Goal: Task Accomplishment & Management: Use online tool/utility

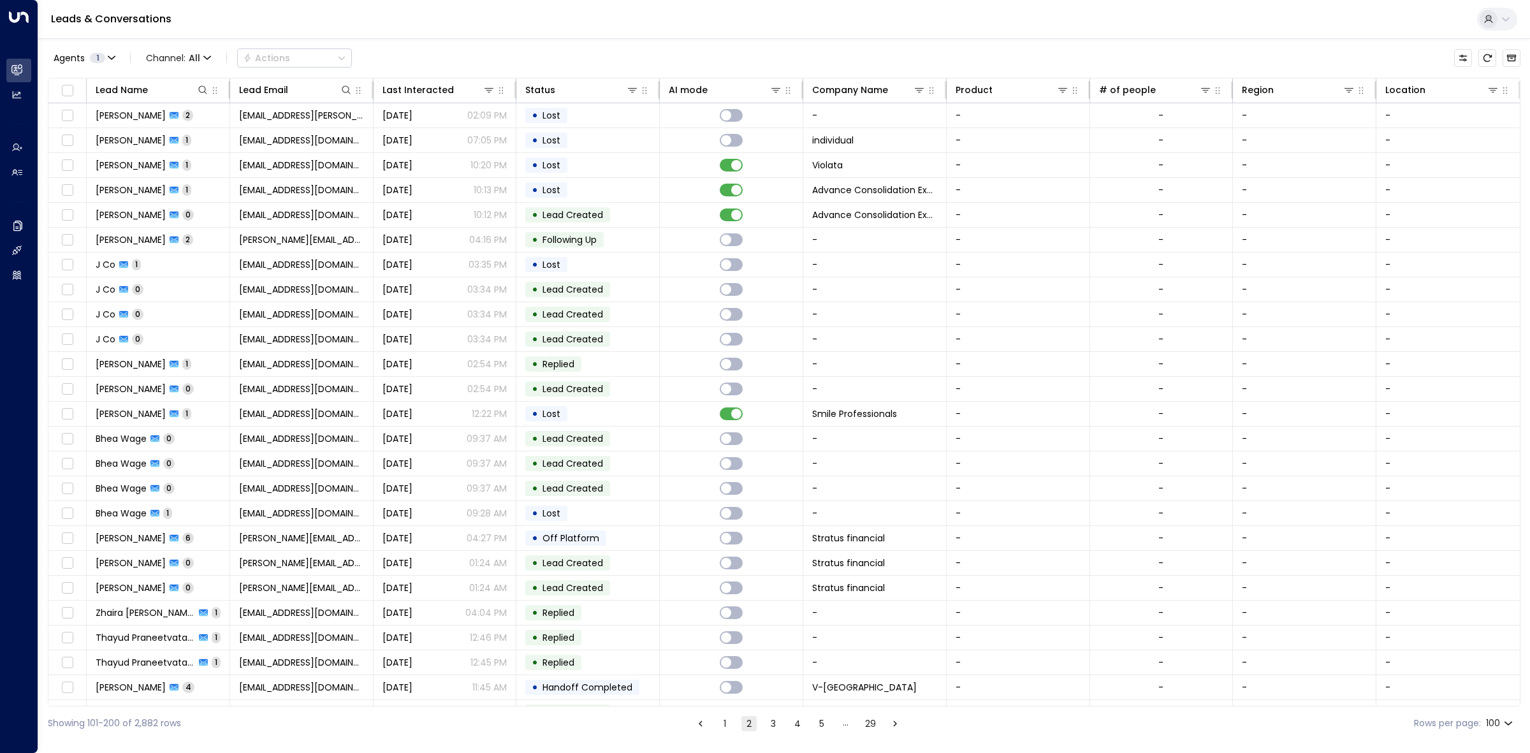
click at [722, 722] on button "1" at bounding box center [724, 723] width 15 height 15
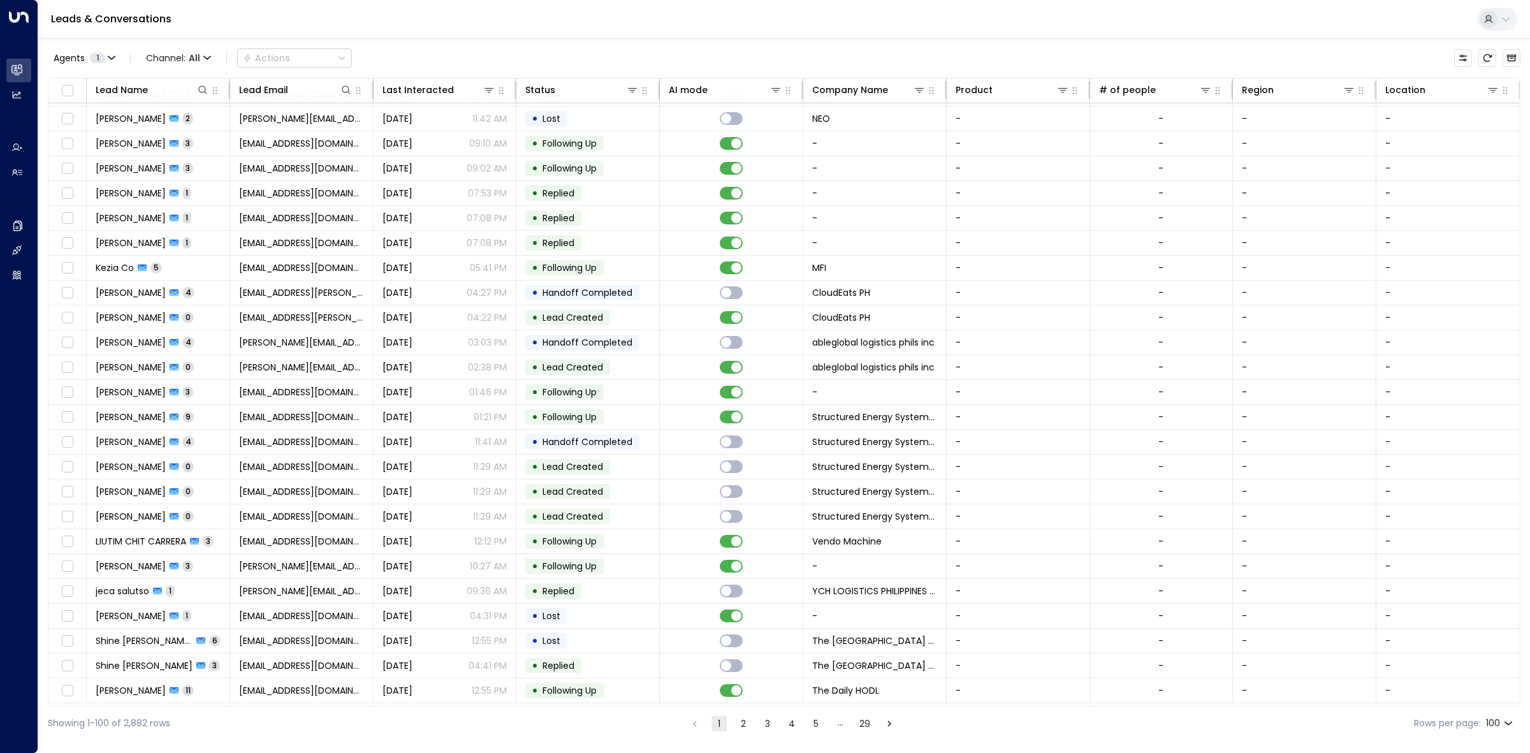
scroll to position [1355, 0]
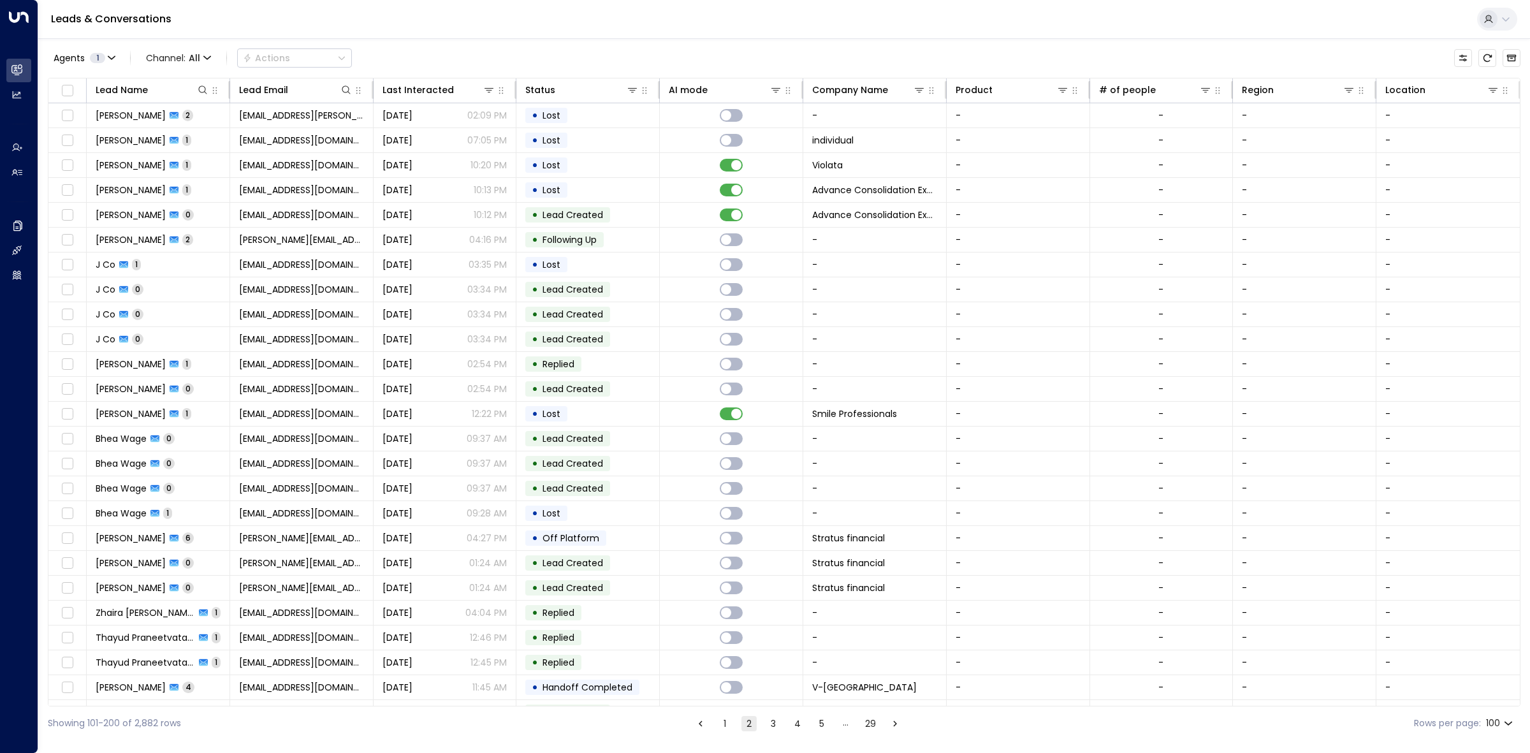
click at [722, 724] on button "1" at bounding box center [724, 723] width 15 height 15
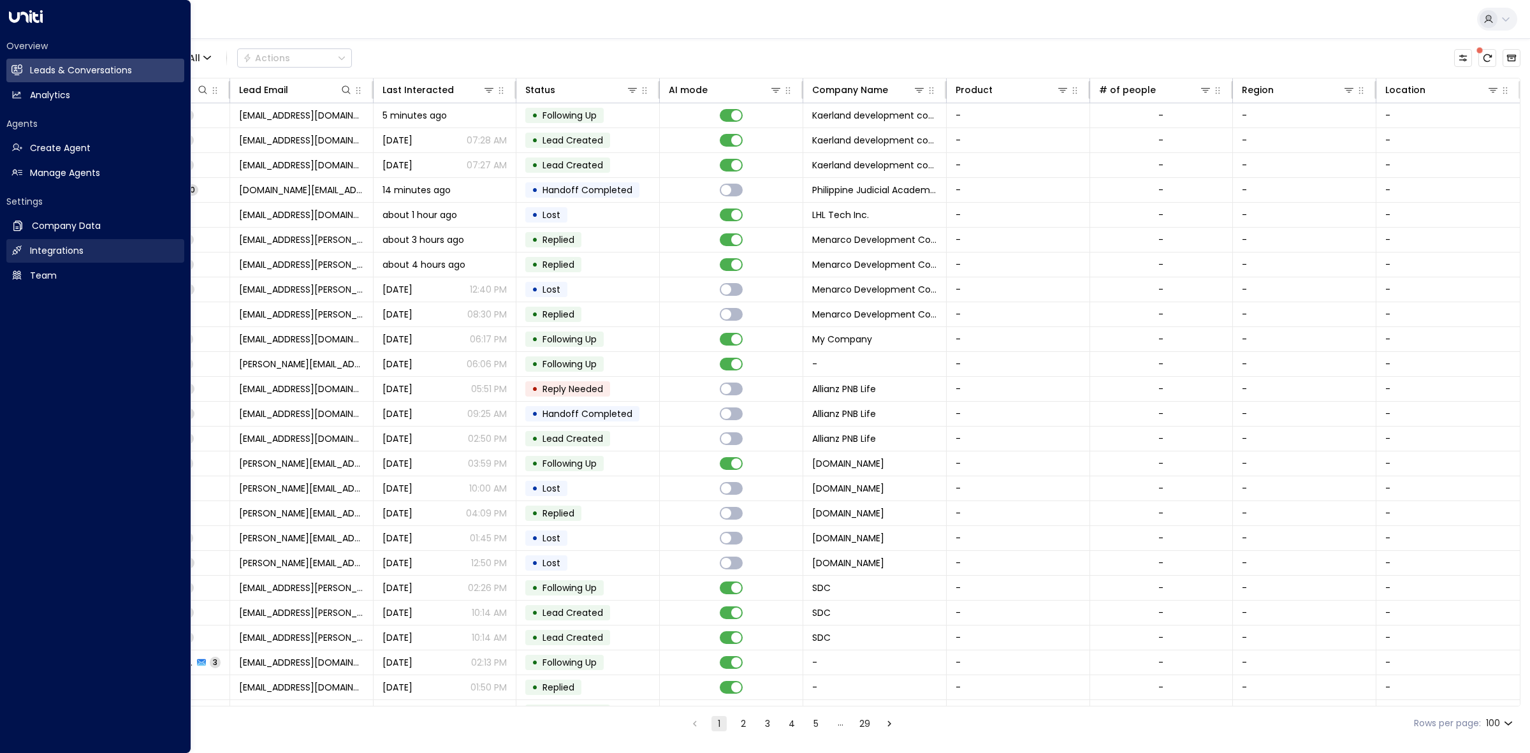
click at [54, 254] on h2 "Integrations" at bounding box center [57, 250] width 54 height 13
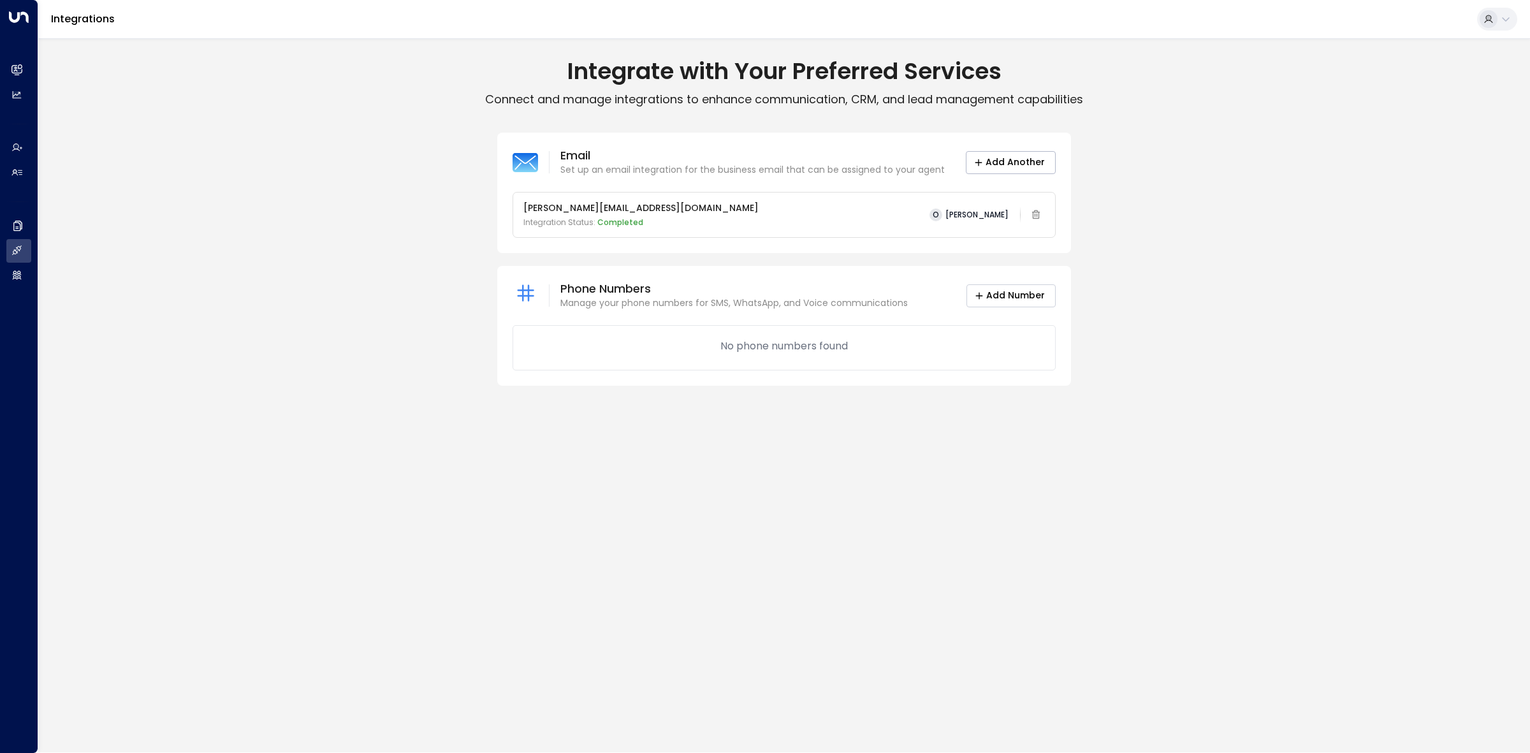
click at [1028, 300] on button "Add Number" at bounding box center [1011, 295] width 89 height 23
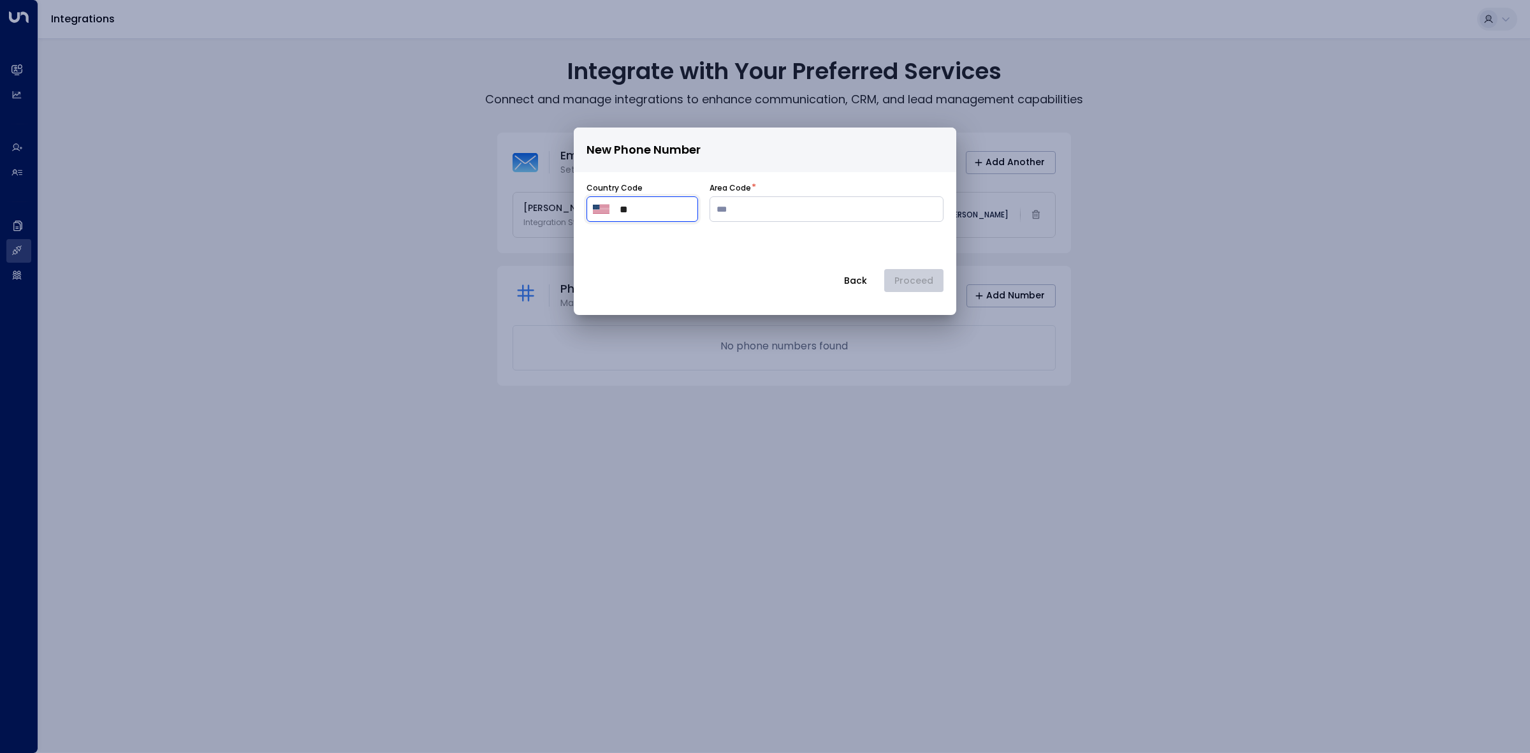
click at [639, 205] on input "**" at bounding box center [656, 208] width 72 height 15
click at [604, 202] on button "Select country" at bounding box center [604, 209] width 22 height 22
click at [638, 210] on div at bounding box center [765, 376] width 1530 height 753
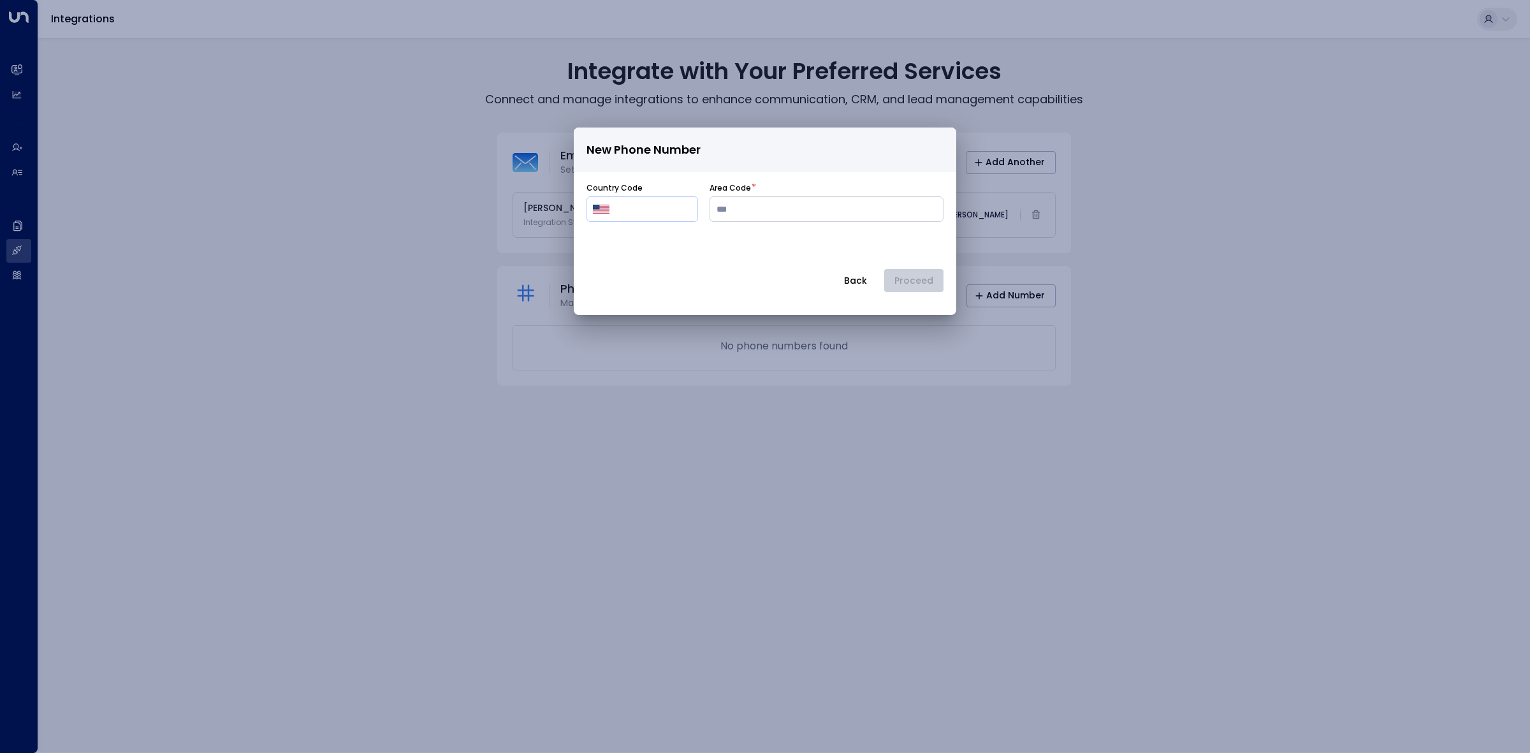
drag, startPoint x: 617, startPoint y: 208, endPoint x: 601, endPoint y: 212, distance: 16.4
click at [616, 208] on div "​ ​" at bounding box center [643, 209] width 112 height 26
click at [601, 212] on img "Select country" at bounding box center [601, 209] width 17 height 9
click at [881, 451] on div at bounding box center [765, 376] width 1530 height 753
click at [722, 412] on div "New Phone Number Country Code ​ ​ Area Code * Back Proceed" at bounding box center [765, 504] width 1530 height 753
